Goal: Information Seeking & Learning: Learn about a topic

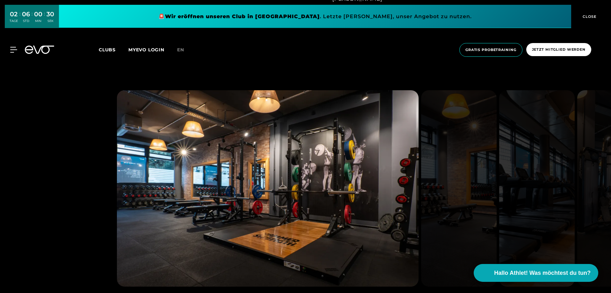
scroll to position [605, 0]
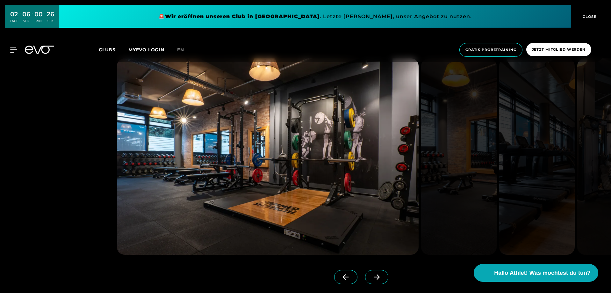
click at [367, 273] on span at bounding box center [376, 277] width 23 height 14
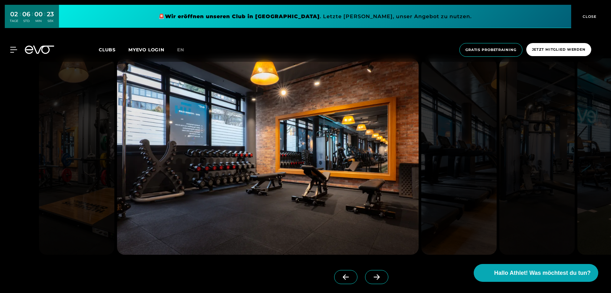
click at [365, 273] on span at bounding box center [376, 277] width 23 height 14
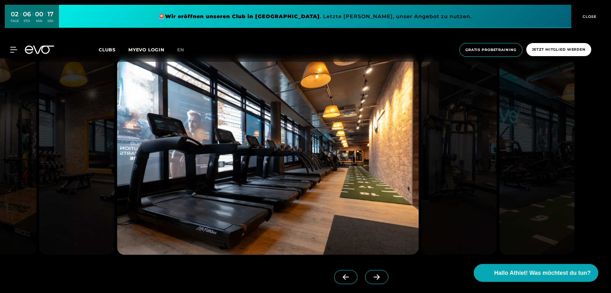
click at [371, 274] on icon at bounding box center [376, 277] width 11 height 6
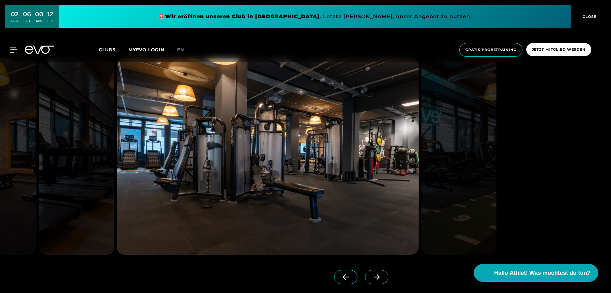
click at [371, 277] on icon at bounding box center [376, 277] width 11 height 6
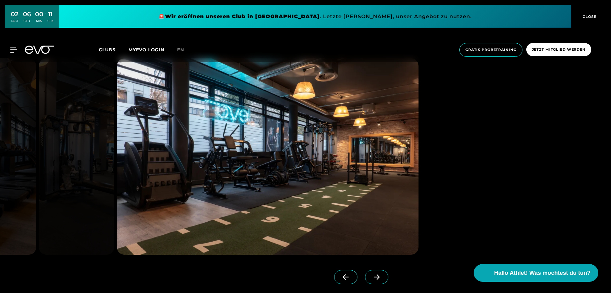
click at [371, 277] on icon at bounding box center [376, 277] width 11 height 6
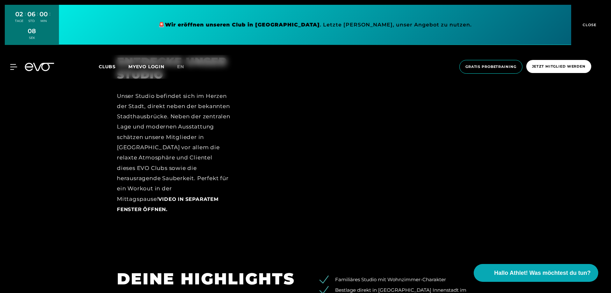
scroll to position [860, 0]
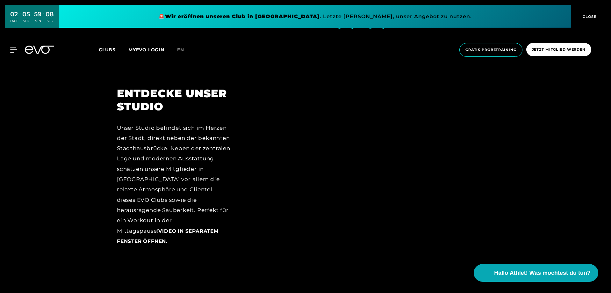
drag, startPoint x: 193, startPoint y: 154, endPoint x: 68, endPoint y: 155, distance: 124.8
click at [68, 155] on div "ENTDECKE UNSER STUDIO Unser Studio befindet sich im Herzen der Stadt, direkt ne…" at bounding box center [305, 171] width 611 height 213
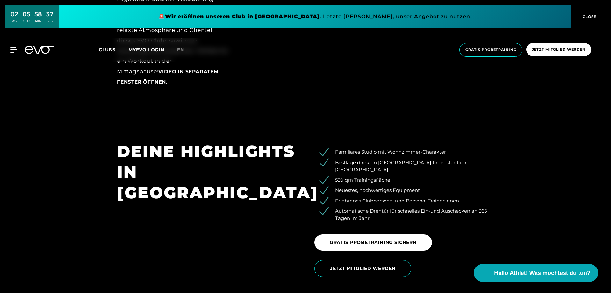
scroll to position [1051, 0]
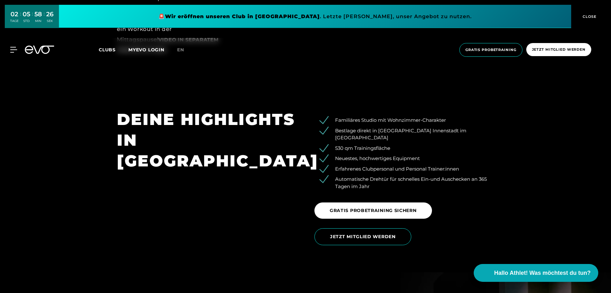
click at [354, 145] on li "530 qm Trainingsfläche" at bounding box center [409, 148] width 170 height 7
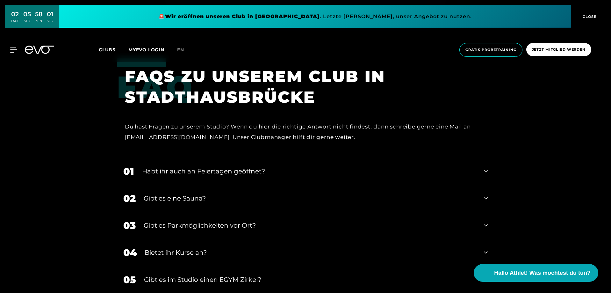
scroll to position [2356, 0]
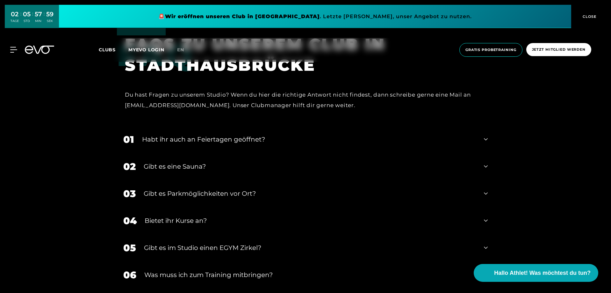
click at [215, 161] on div "Gibt es eine Sauna?" at bounding box center [310, 166] width 332 height 10
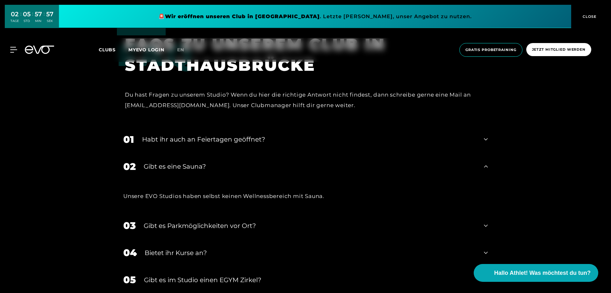
click at [215, 161] on div "Gibt es eine Sauna?" at bounding box center [310, 166] width 332 height 10
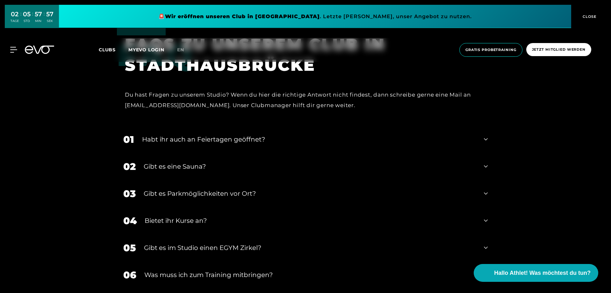
click at [199, 189] on div "Gibt es Parkmöglichkeiten vor Ort?" at bounding box center [310, 194] width 332 height 10
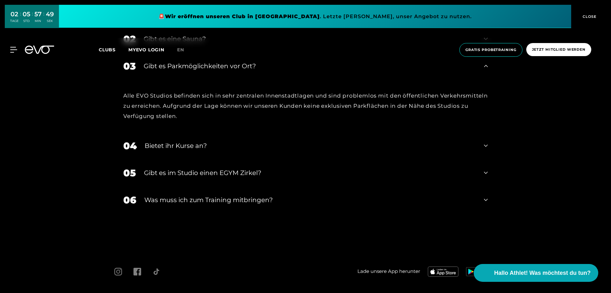
scroll to position [2503, 0]
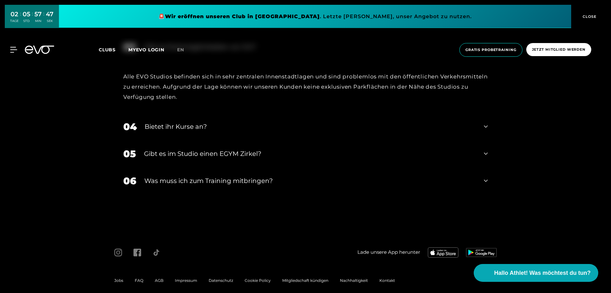
click at [194, 176] on div "Was muss ich zum Training mitbringen?" at bounding box center [309, 181] width 331 height 10
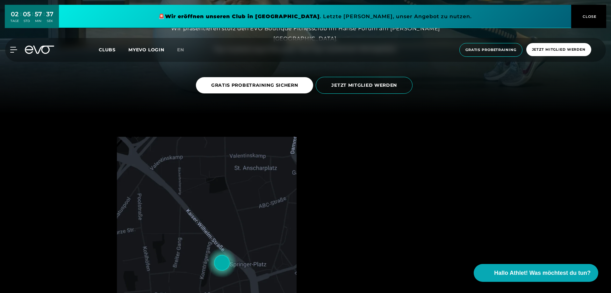
scroll to position [0, 0]
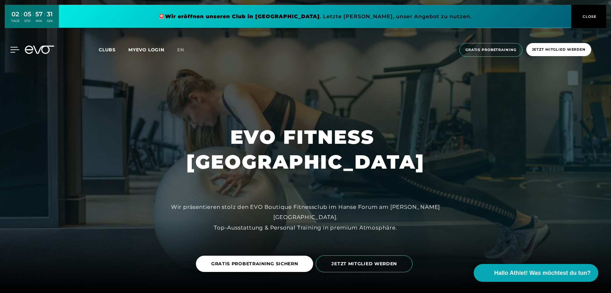
click at [17, 50] on icon at bounding box center [15, 49] width 9 height 5
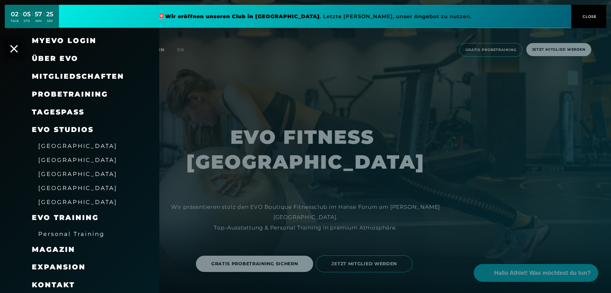
click at [60, 174] on span "[GEOGRAPHIC_DATA]" at bounding box center [77, 173] width 79 height 7
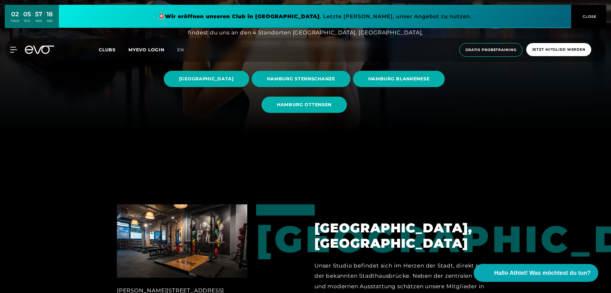
scroll to position [32, 0]
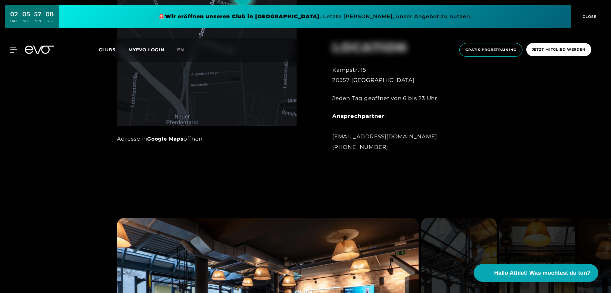
scroll to position [605, 0]
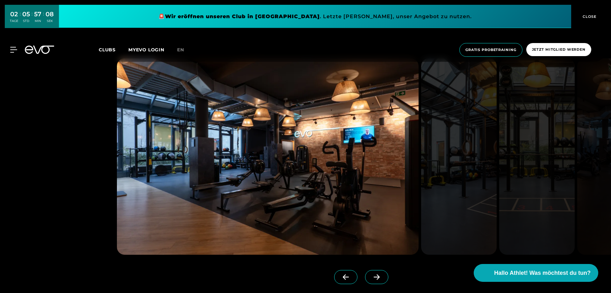
click at [371, 277] on icon at bounding box center [376, 277] width 11 height 6
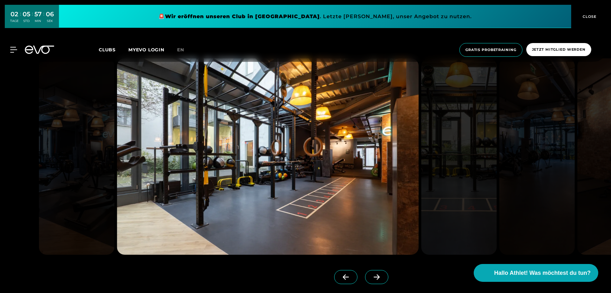
click at [371, 277] on icon at bounding box center [376, 277] width 11 height 6
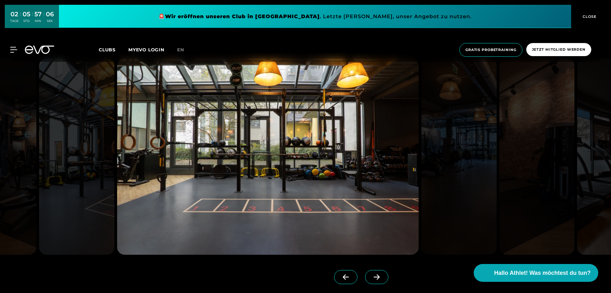
click at [371, 277] on icon at bounding box center [376, 277] width 11 height 6
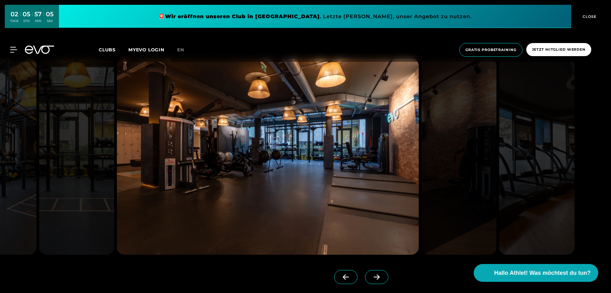
click at [371, 277] on icon at bounding box center [376, 277] width 11 height 6
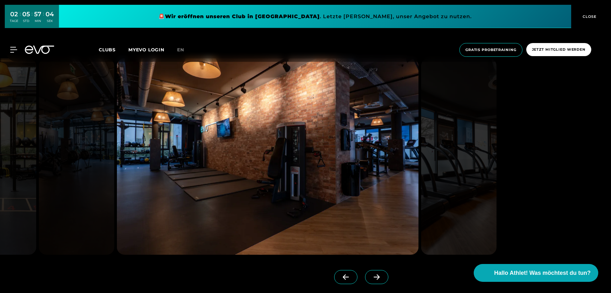
click at [371, 277] on icon at bounding box center [376, 277] width 11 height 6
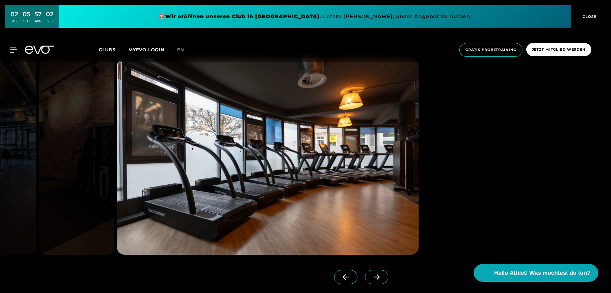
click at [371, 277] on icon at bounding box center [376, 277] width 11 height 6
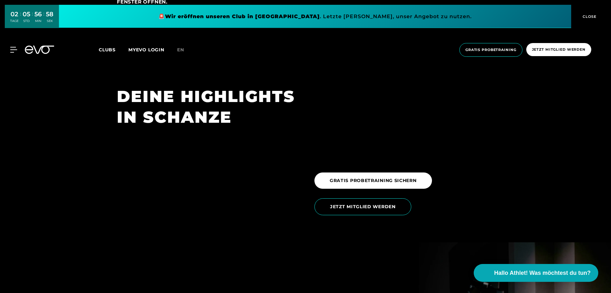
scroll to position [1019, 0]
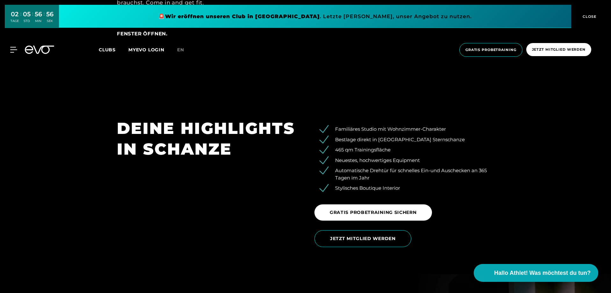
click at [345, 153] on li "465 qm Trainingsfläche" at bounding box center [409, 149] width 170 height 7
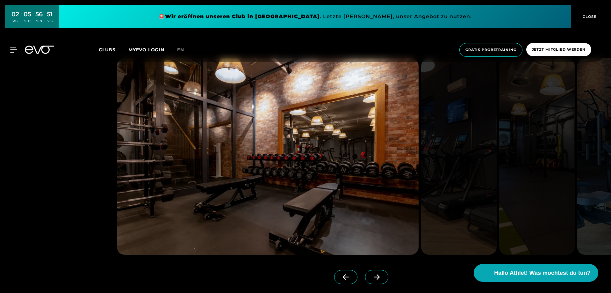
scroll to position [637, 0]
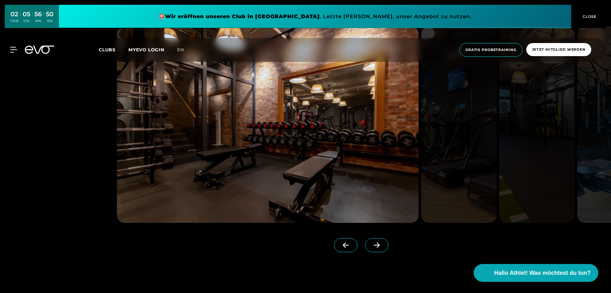
click at [378, 246] on span at bounding box center [376, 245] width 23 height 14
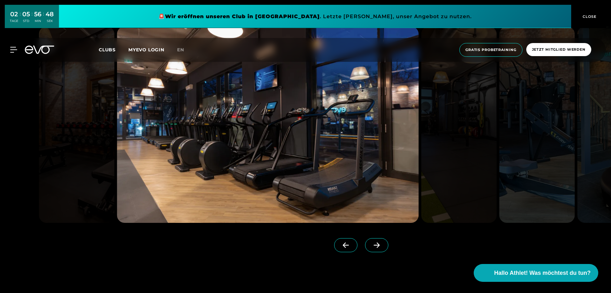
click at [371, 242] on icon at bounding box center [376, 245] width 11 height 6
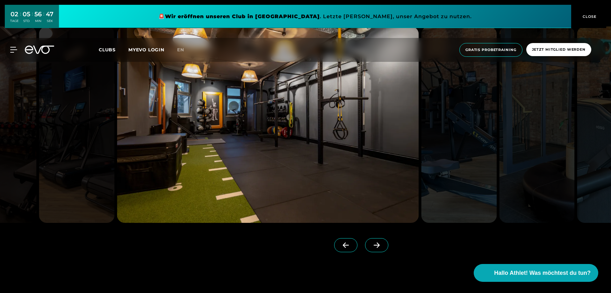
click at [371, 242] on icon at bounding box center [376, 245] width 11 height 6
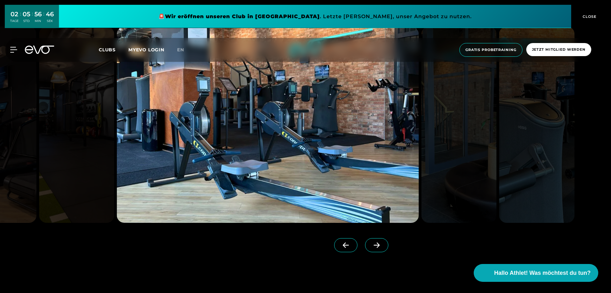
click at [371, 242] on icon at bounding box center [376, 245] width 11 height 6
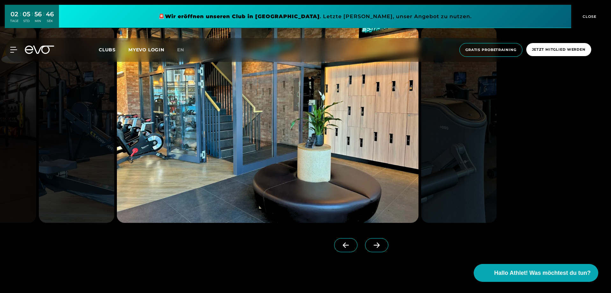
click at [366, 241] on span at bounding box center [376, 245] width 23 height 14
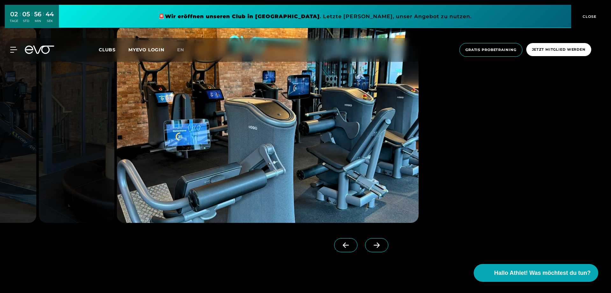
click at [344, 246] on span at bounding box center [345, 245] width 23 height 14
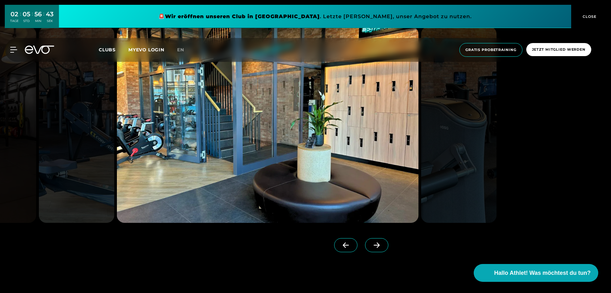
click at [371, 243] on icon at bounding box center [376, 245] width 11 height 6
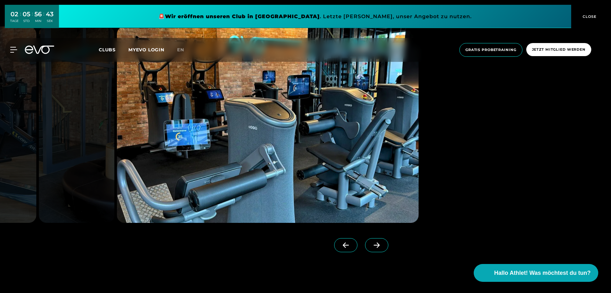
click at [371, 243] on icon at bounding box center [376, 245] width 11 height 6
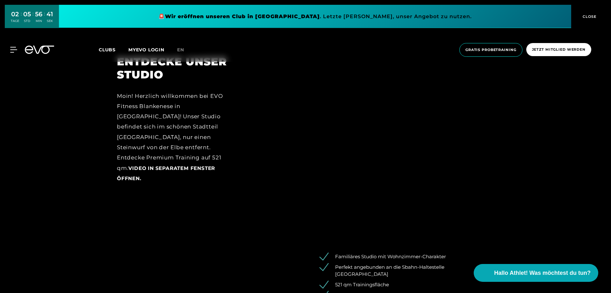
scroll to position [1051, 0]
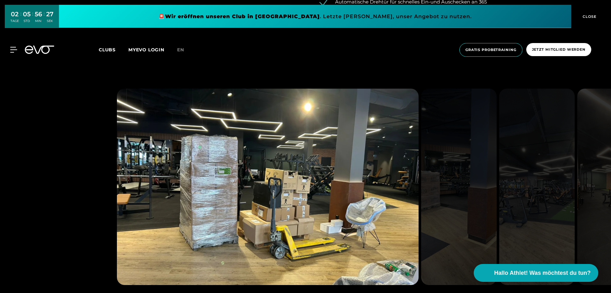
scroll to position [1019, 0]
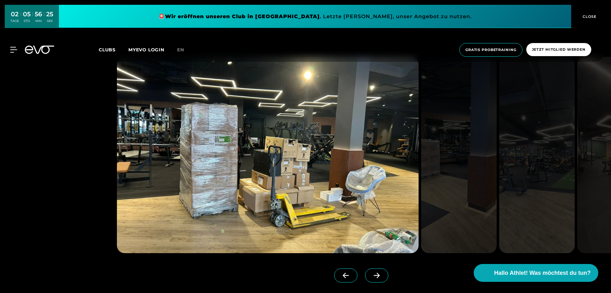
click at [363, 263] on div "Updates von der Baustelle Updates von der Baustelle Updates von der Baustelle" at bounding box center [249, 273] width 264 height 41
click at [371, 274] on icon at bounding box center [376, 275] width 11 height 6
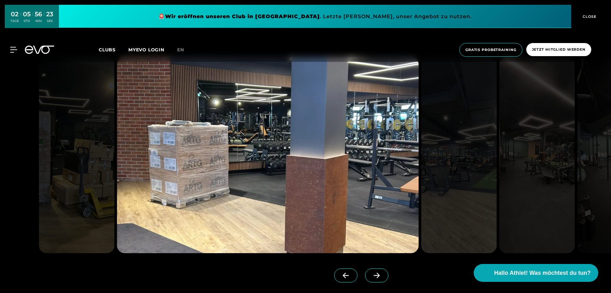
click at [371, 274] on icon at bounding box center [376, 275] width 11 height 6
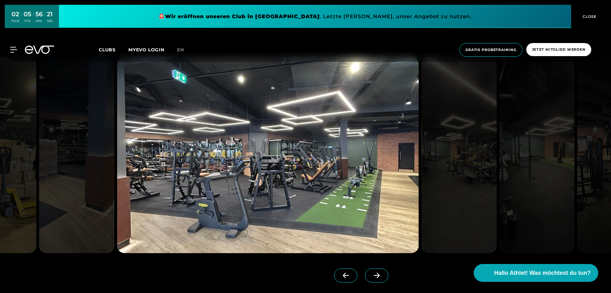
click at [371, 274] on icon at bounding box center [376, 275] width 11 height 6
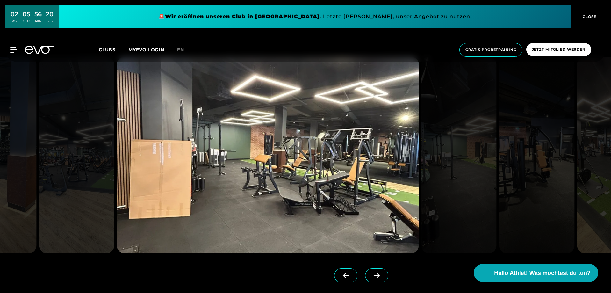
click at [371, 274] on icon at bounding box center [376, 275] width 11 height 6
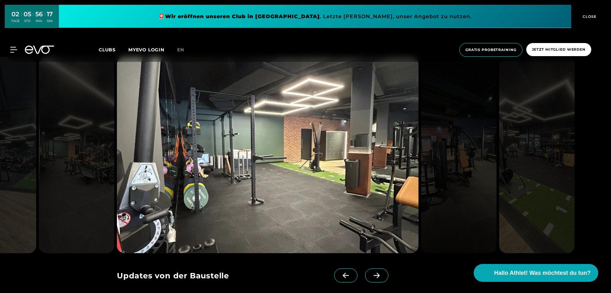
click at [371, 274] on icon at bounding box center [376, 275] width 11 height 6
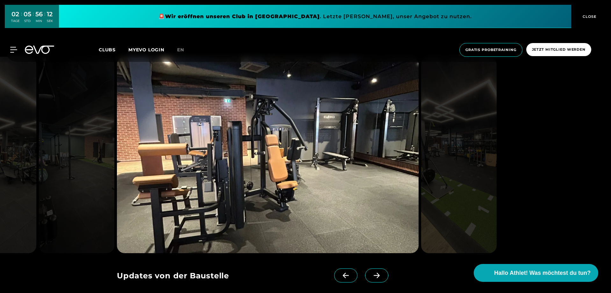
click at [365, 270] on span at bounding box center [376, 275] width 23 height 14
